Goal: Check status: Check status

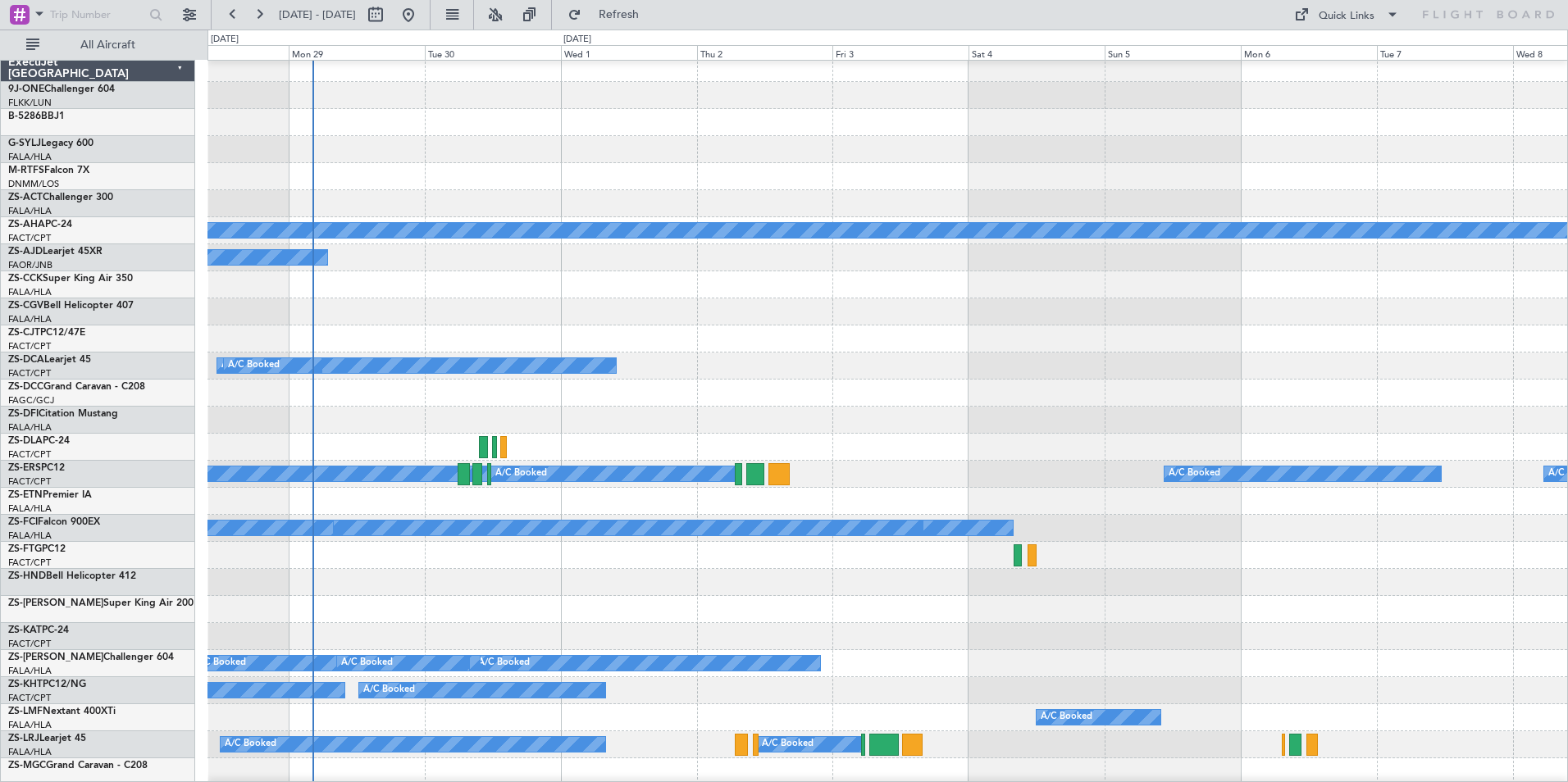
scroll to position [7, 0]
click at [760, 340] on div "A/C Booked A/C Booked A/C Booked" at bounding box center [886, 339] width 1359 height 27
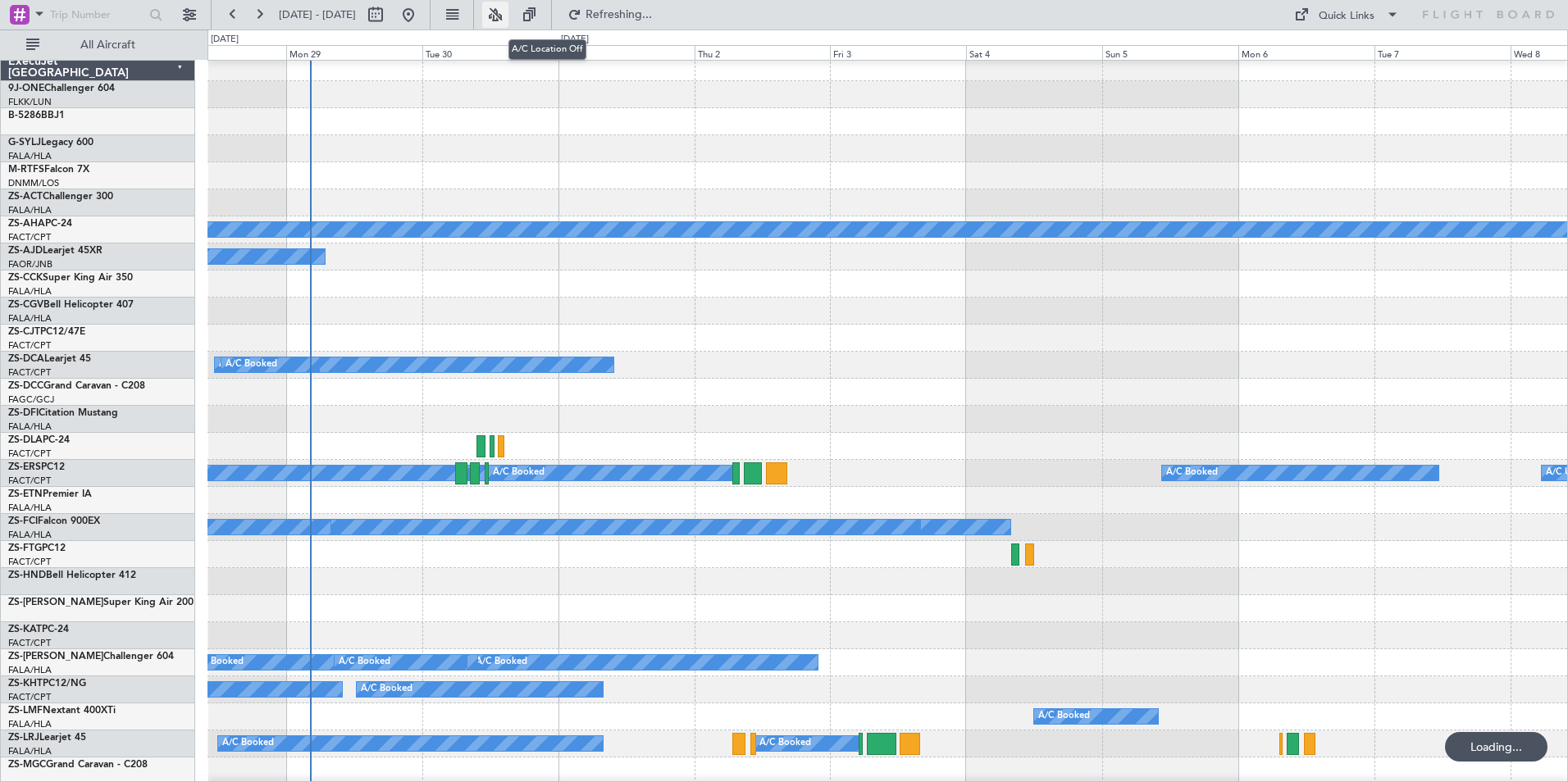
click at [508, 15] on button at bounding box center [495, 15] width 26 height 26
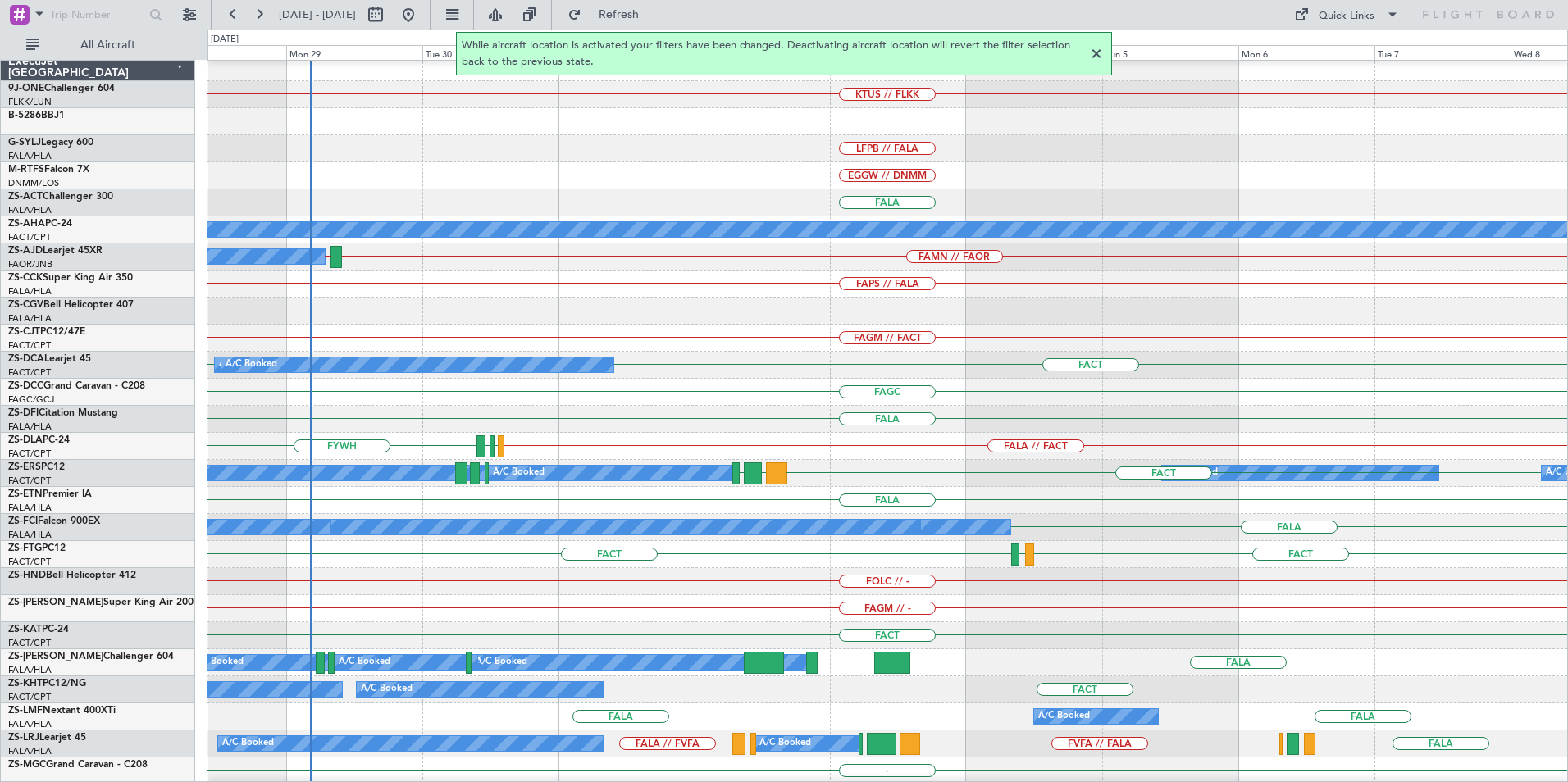
click at [1095, 53] on div at bounding box center [1096, 54] width 20 height 20
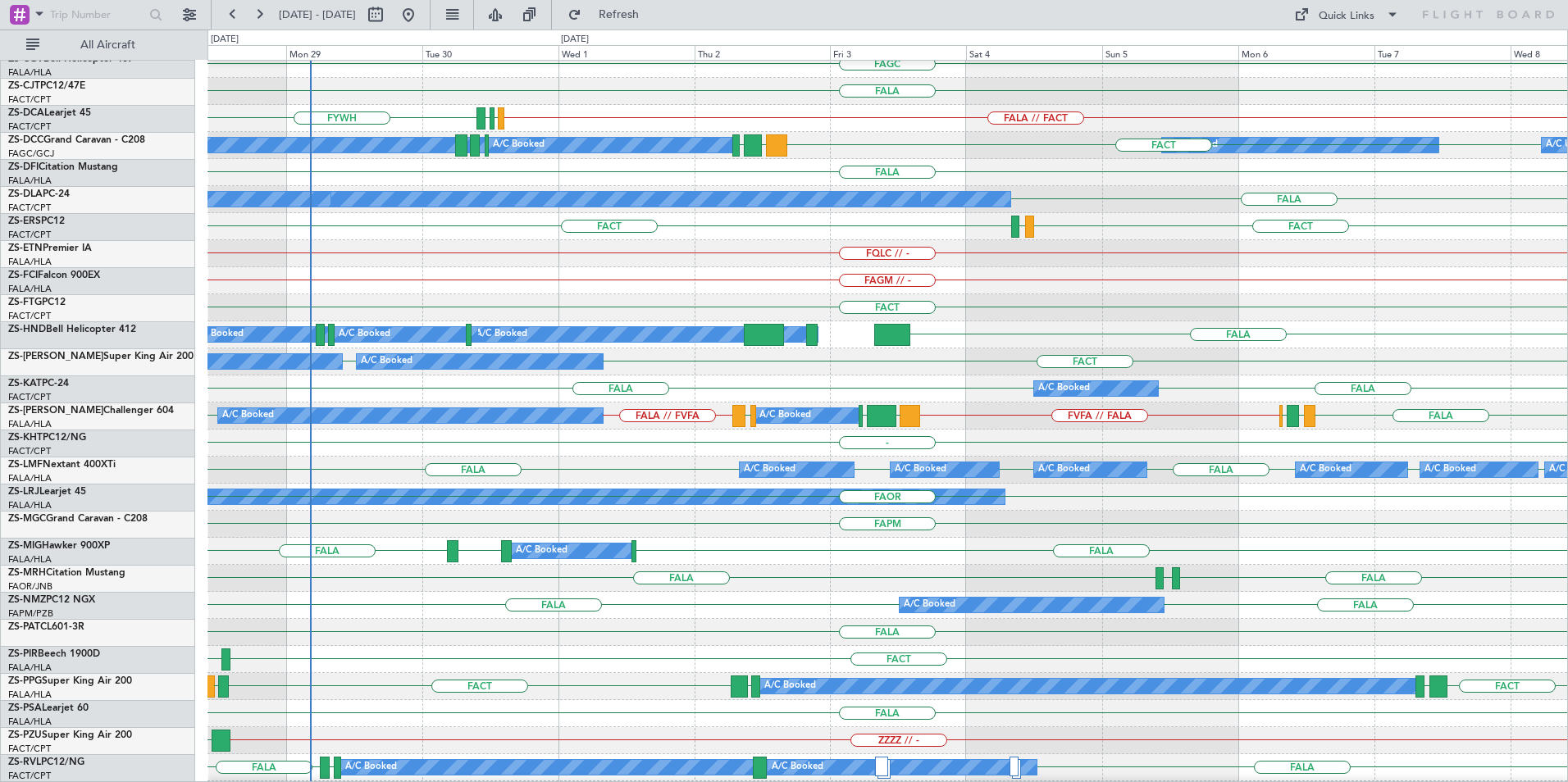
scroll to position [335, 0]
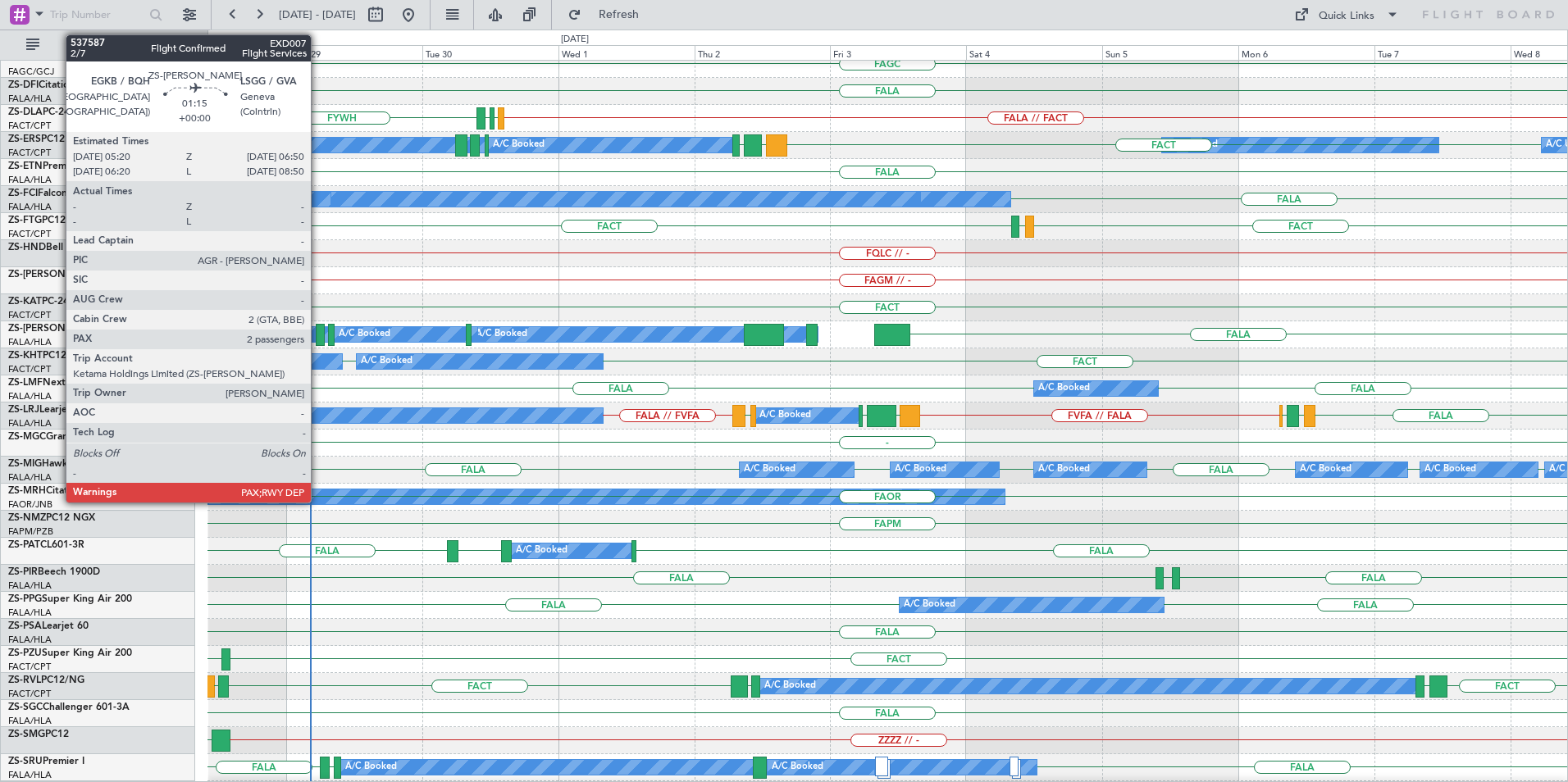
click at [318, 335] on div at bounding box center [320, 335] width 9 height 23
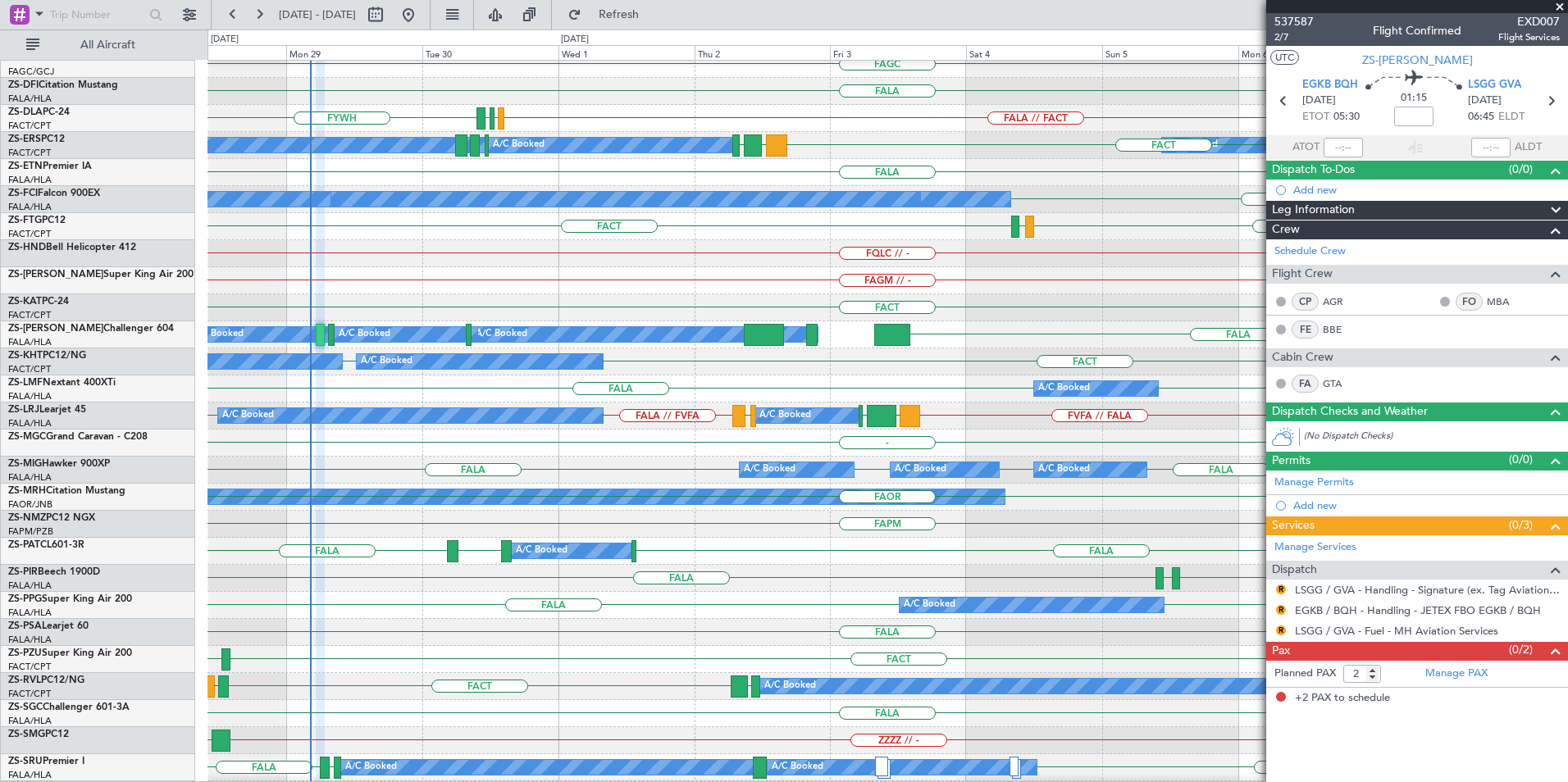
click at [1563, 8] on span at bounding box center [1559, 7] width 17 height 15
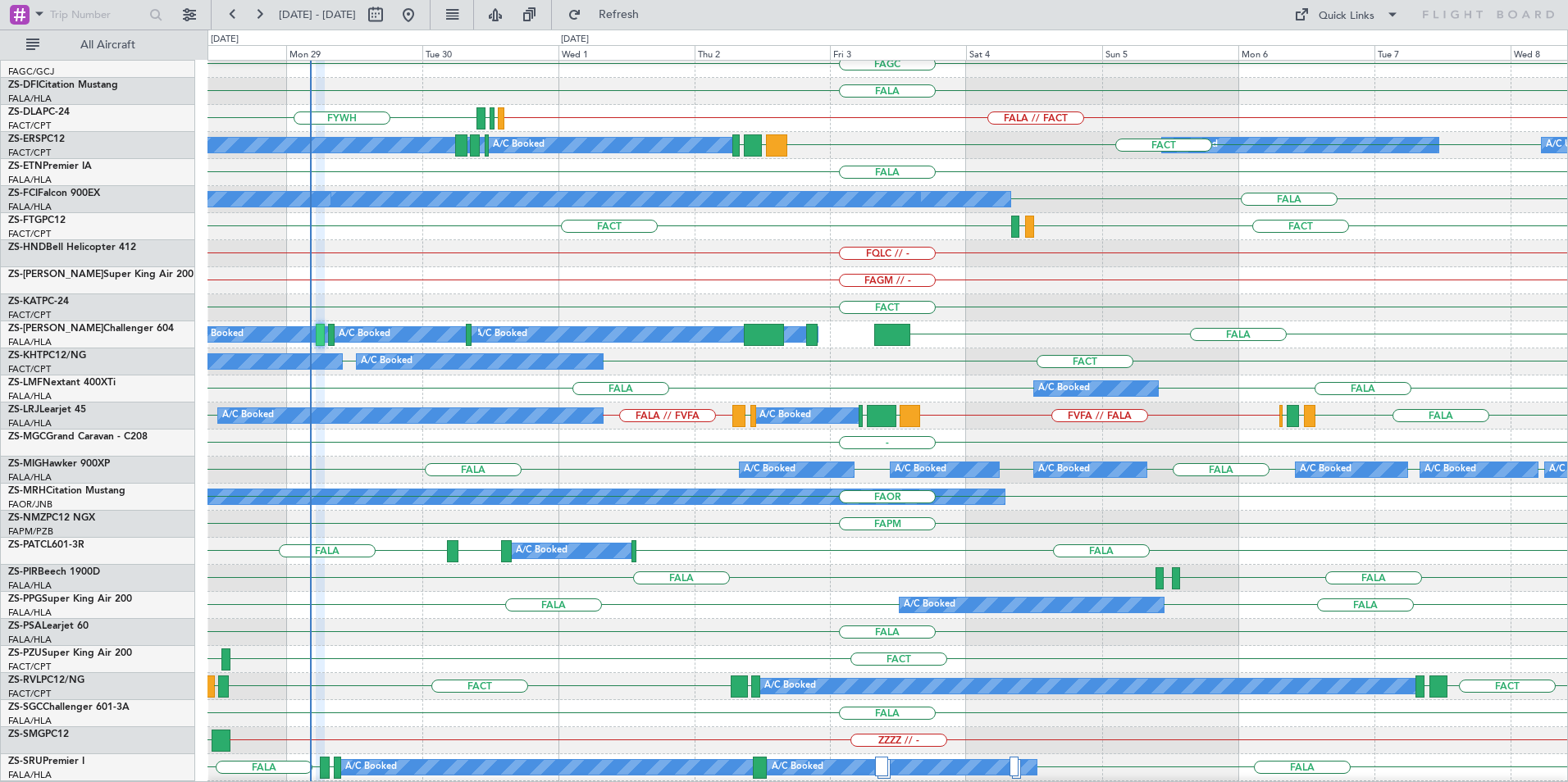
type input "0"
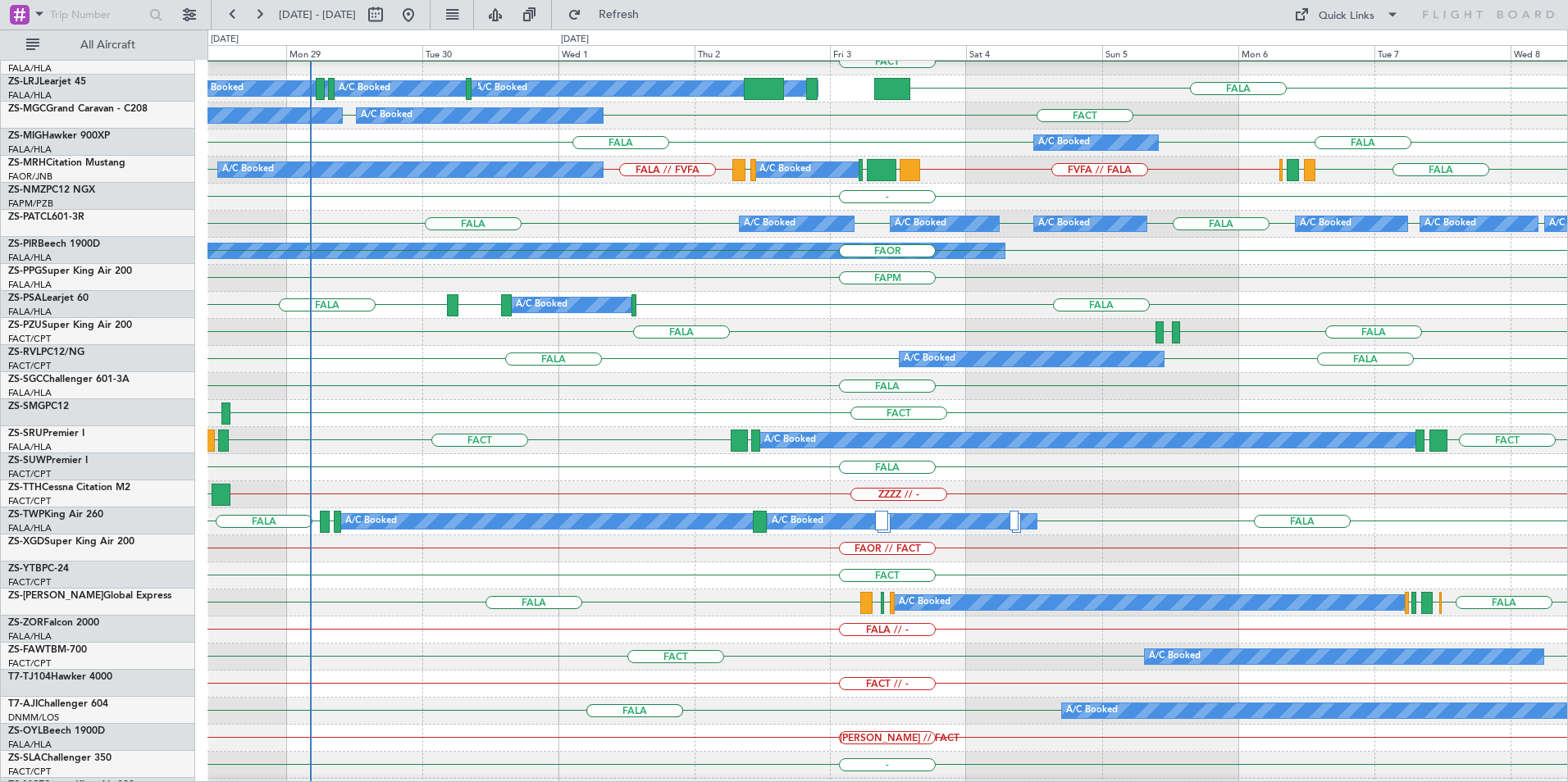
scroll to position [820, 0]
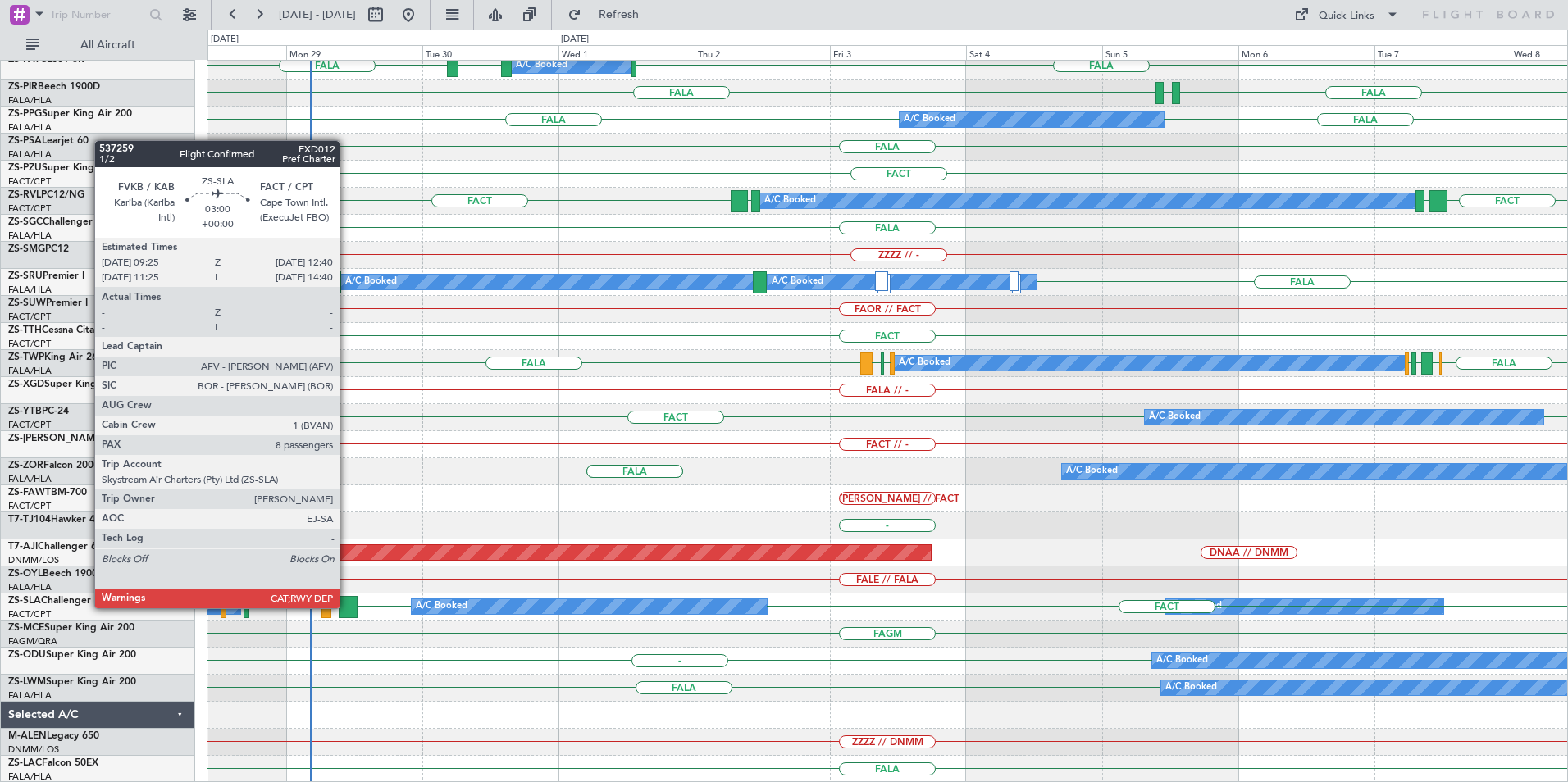
click at [346, 606] on div at bounding box center [347, 606] width 19 height 23
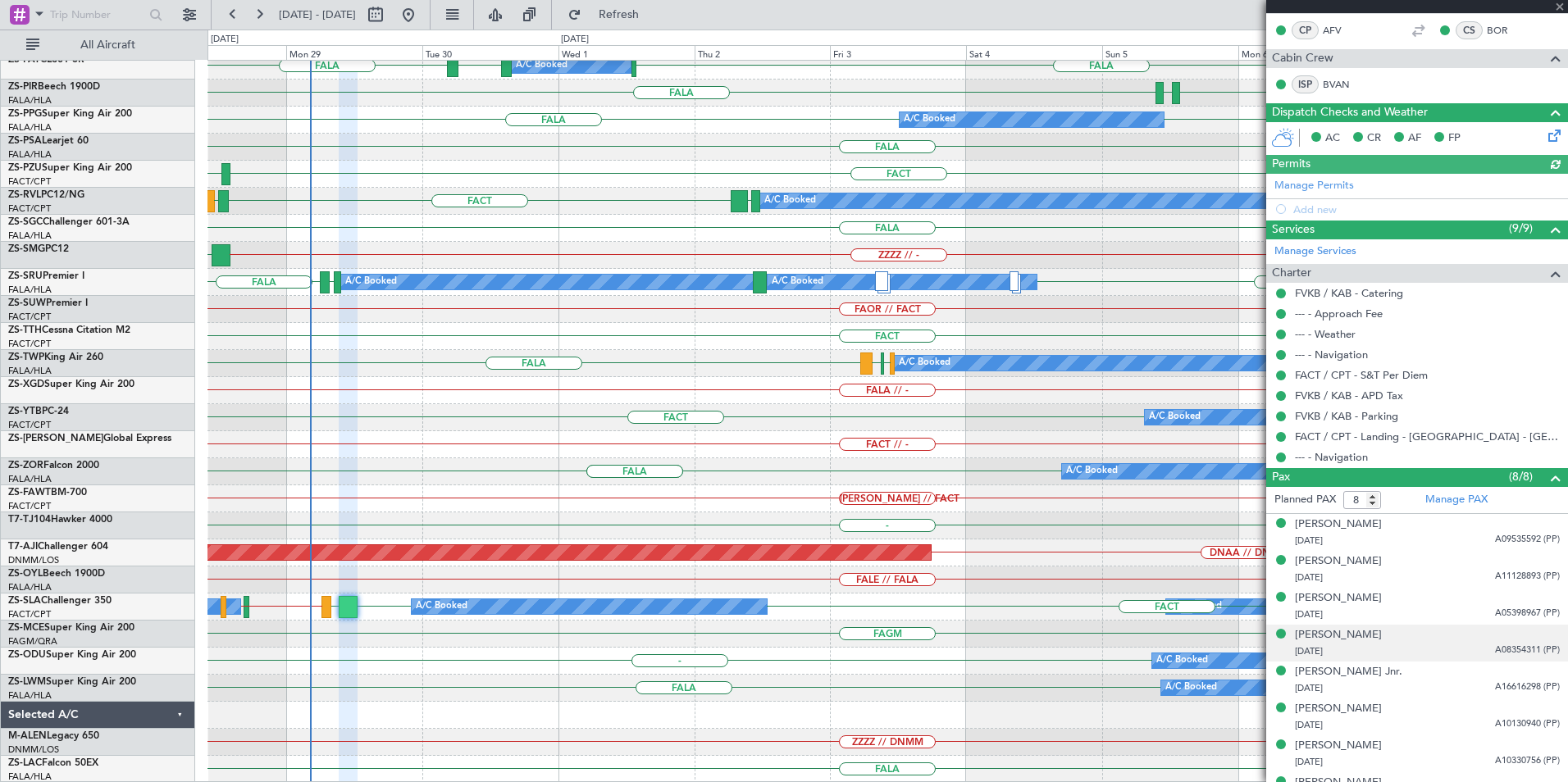
scroll to position [296, 0]
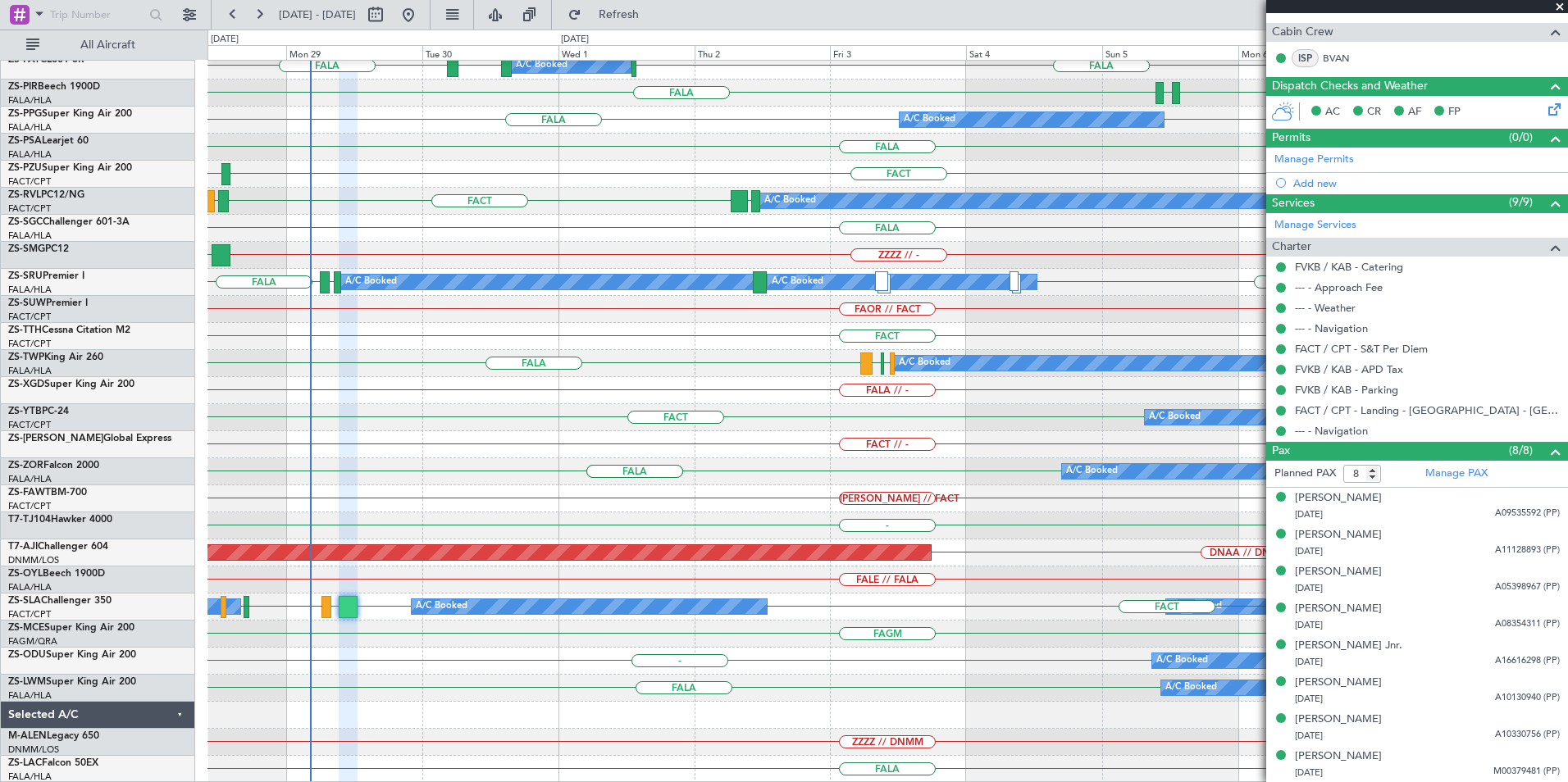
click at [1557, 7] on span at bounding box center [1559, 7] width 17 height 15
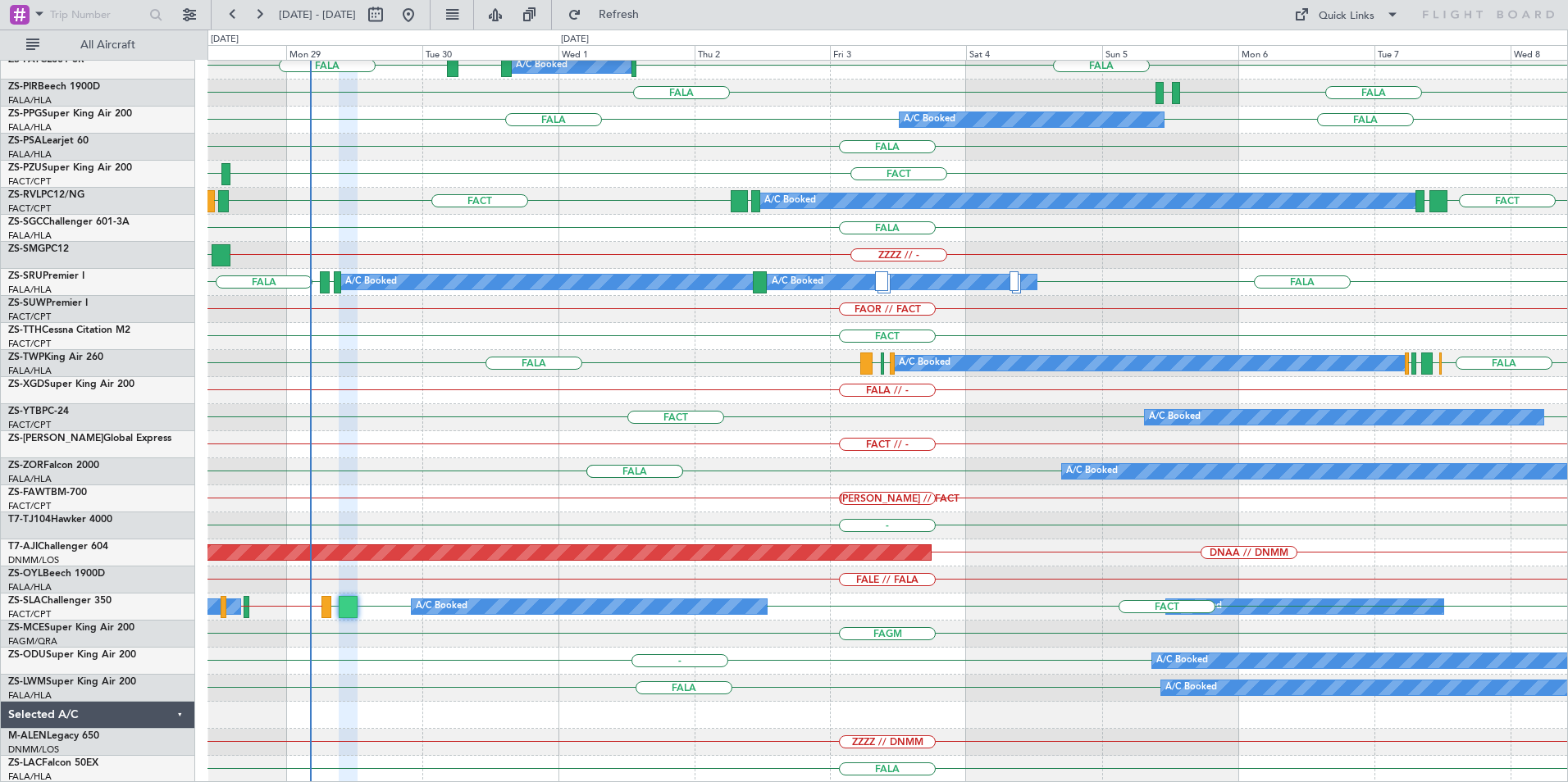
type input "0"
